Goal: Task Accomplishment & Management: Use online tool/utility

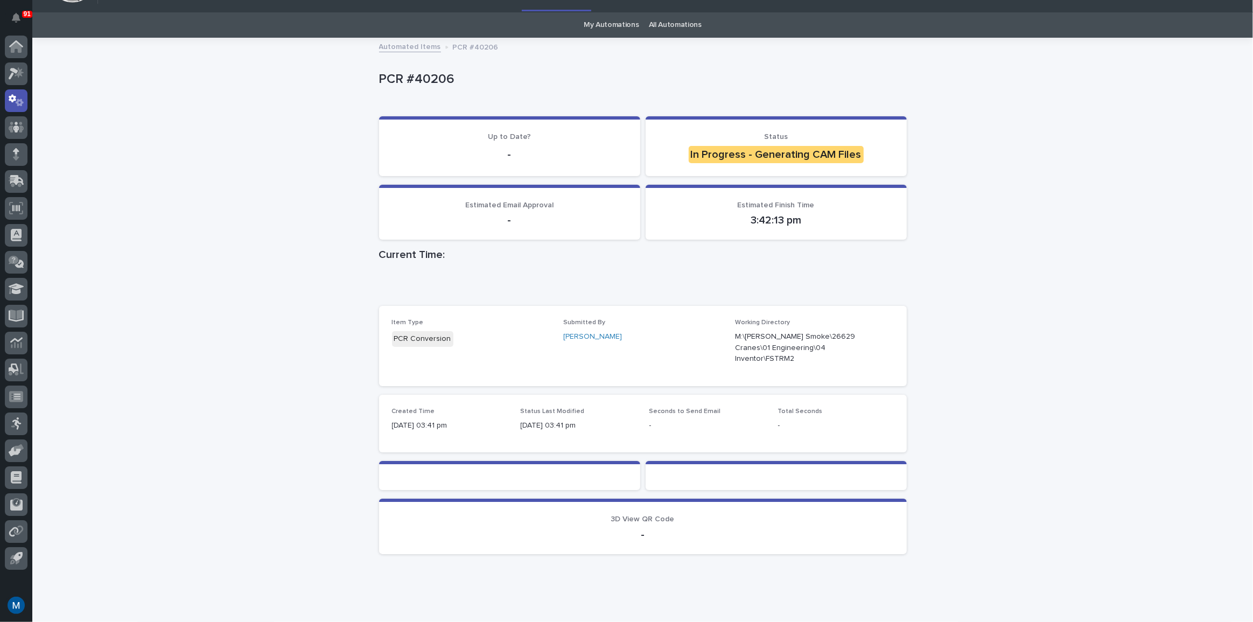
scroll to position [34, 0]
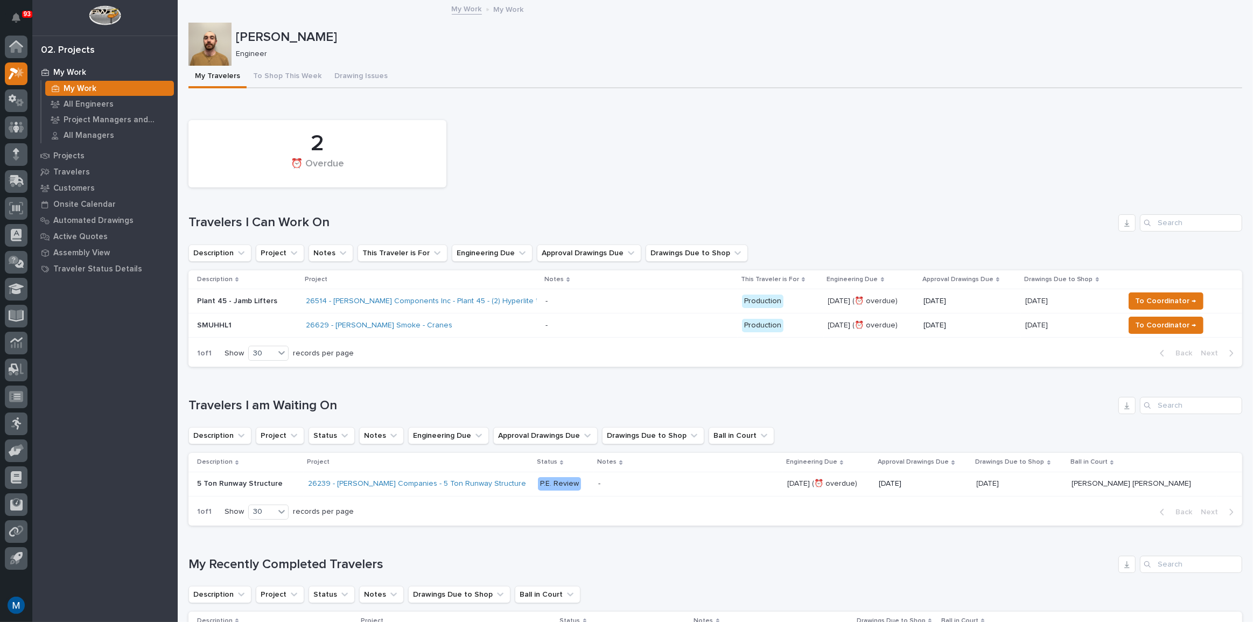
click at [458, 76] on div "My Travelers To Shop This Week Drawing Issues" at bounding box center [715, 77] width 1054 height 23
click at [9, 48] on icon at bounding box center [16, 46] width 14 height 12
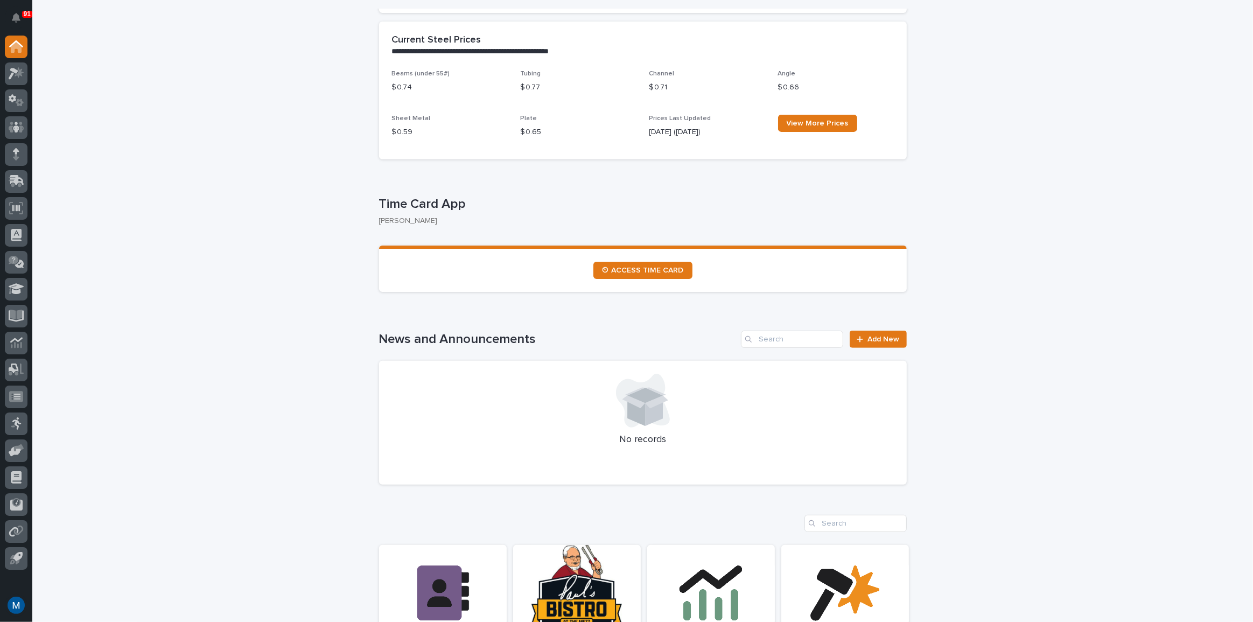
scroll to position [441, 0]
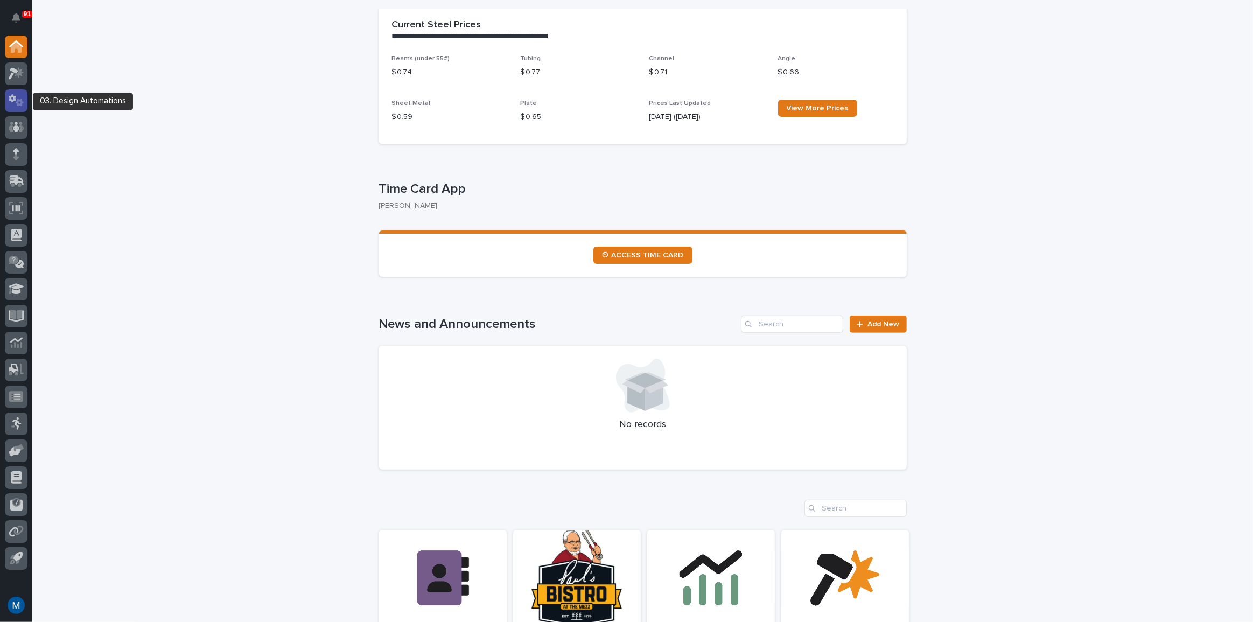
click at [15, 106] on icon at bounding box center [17, 100] width 16 height 12
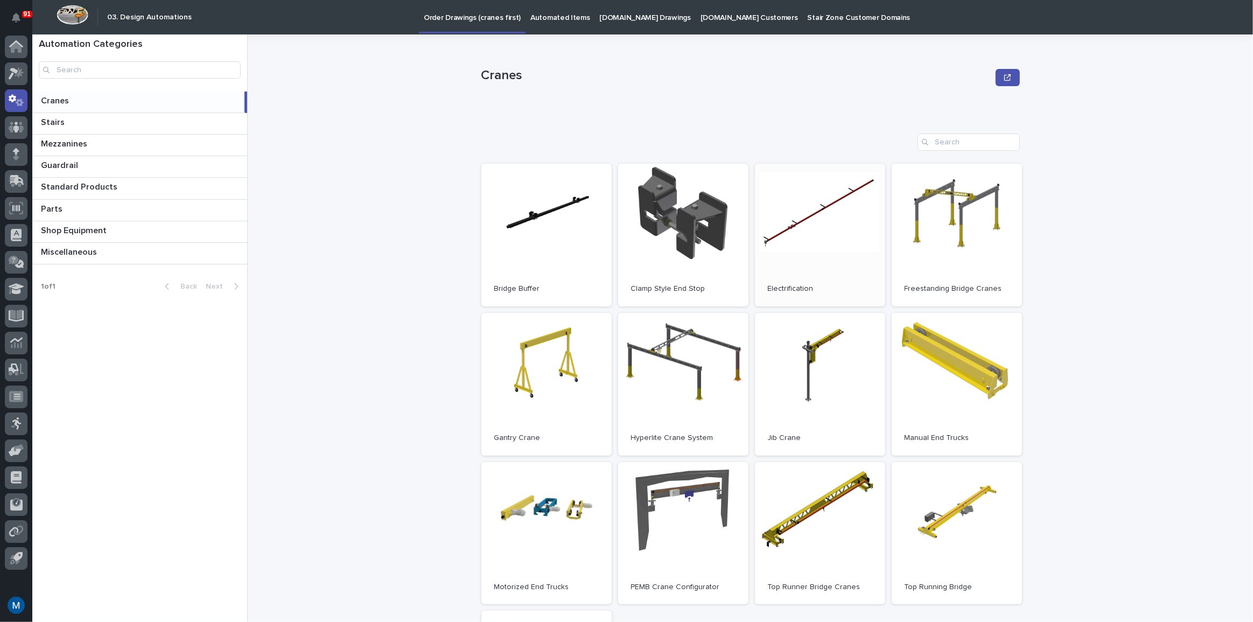
click at [775, 242] on link "Open" at bounding box center [820, 235] width 130 height 143
drag, startPoint x: 784, startPoint y: 219, endPoint x: 807, endPoint y: 220, distance: 23.2
click at [807, 220] on link "Open" at bounding box center [820, 235] width 130 height 143
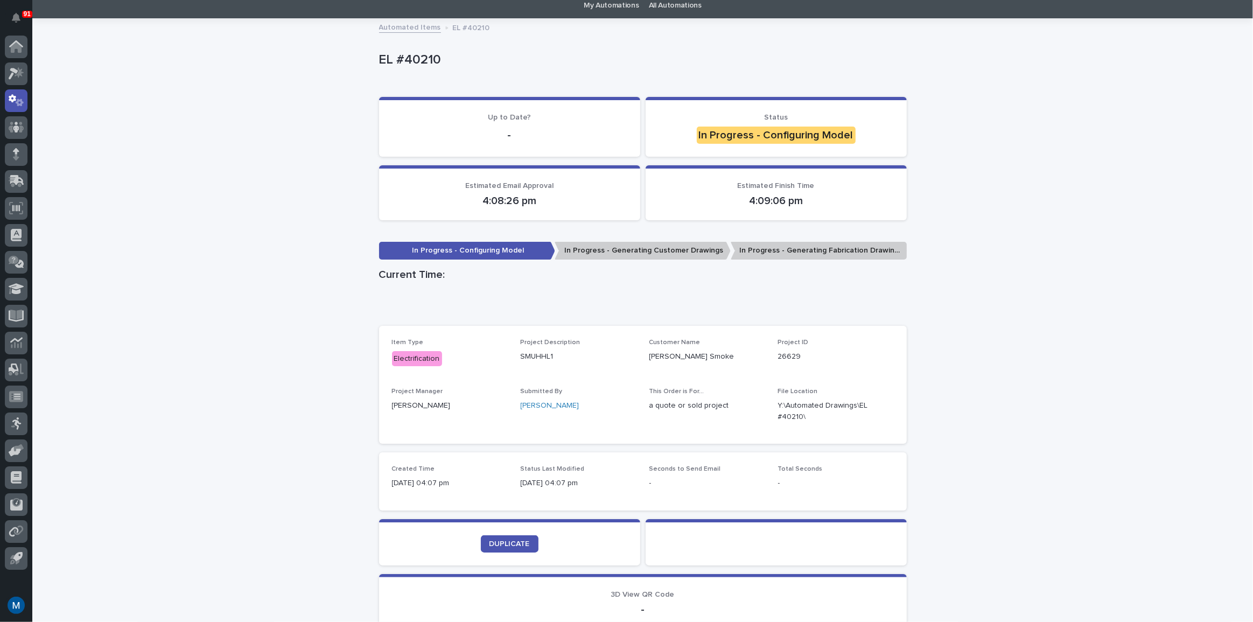
scroll to position [140, 0]
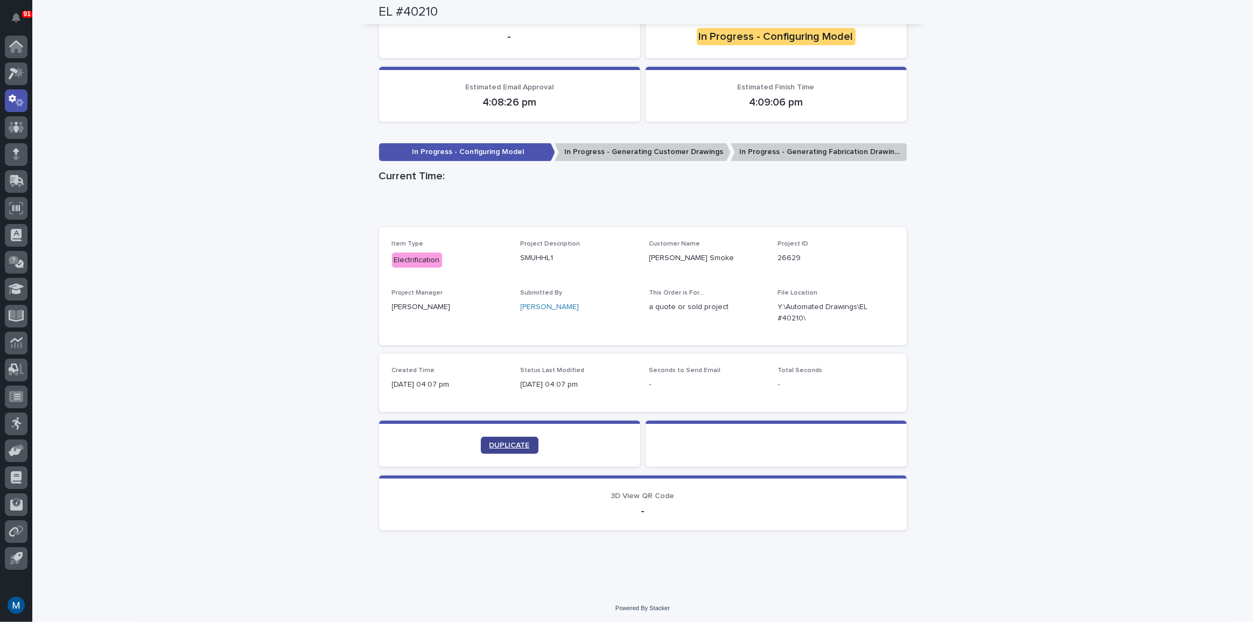
click at [518, 446] on span "DUPLICATE" at bounding box center [510, 446] width 40 height 8
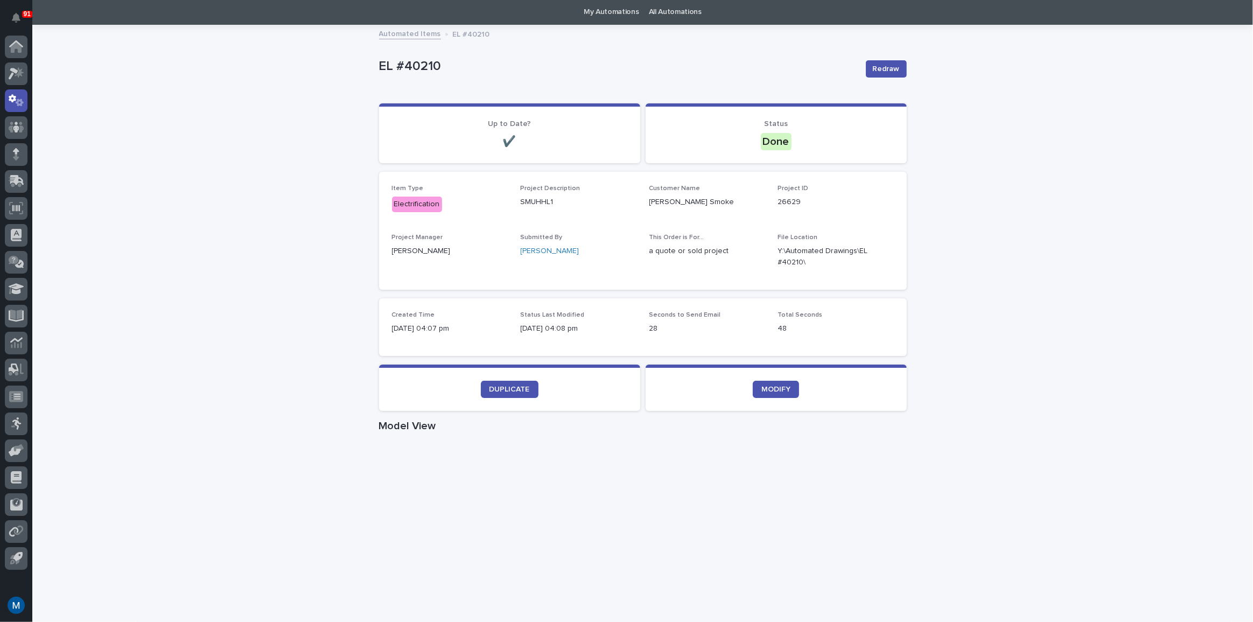
scroll to position [0, 0]
